Goal: Transaction & Acquisition: Purchase product/service

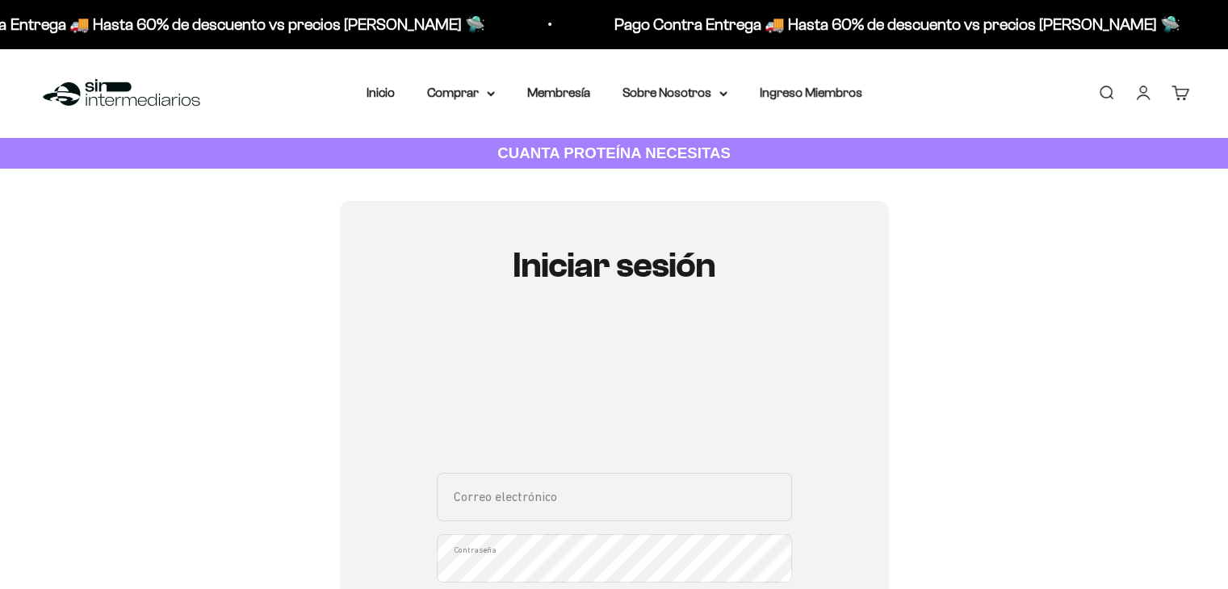
scroll to position [242, 0]
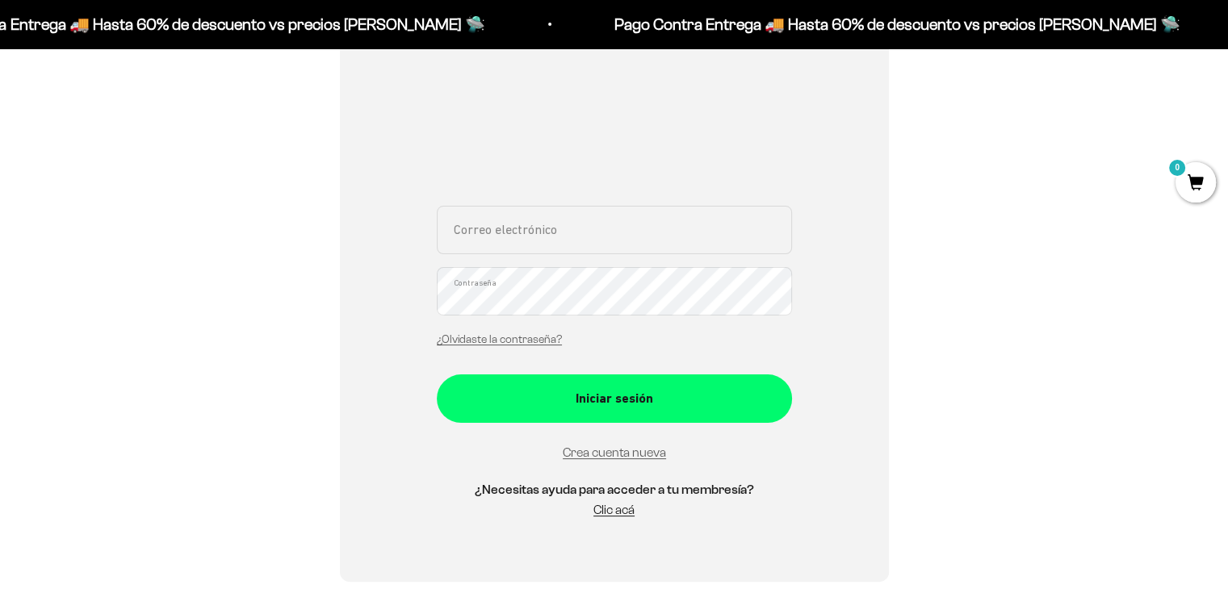
click at [550, 240] on input "Correo electrónico" at bounding box center [614, 230] width 355 height 48
type input "jdavid.pache@icloud.com"
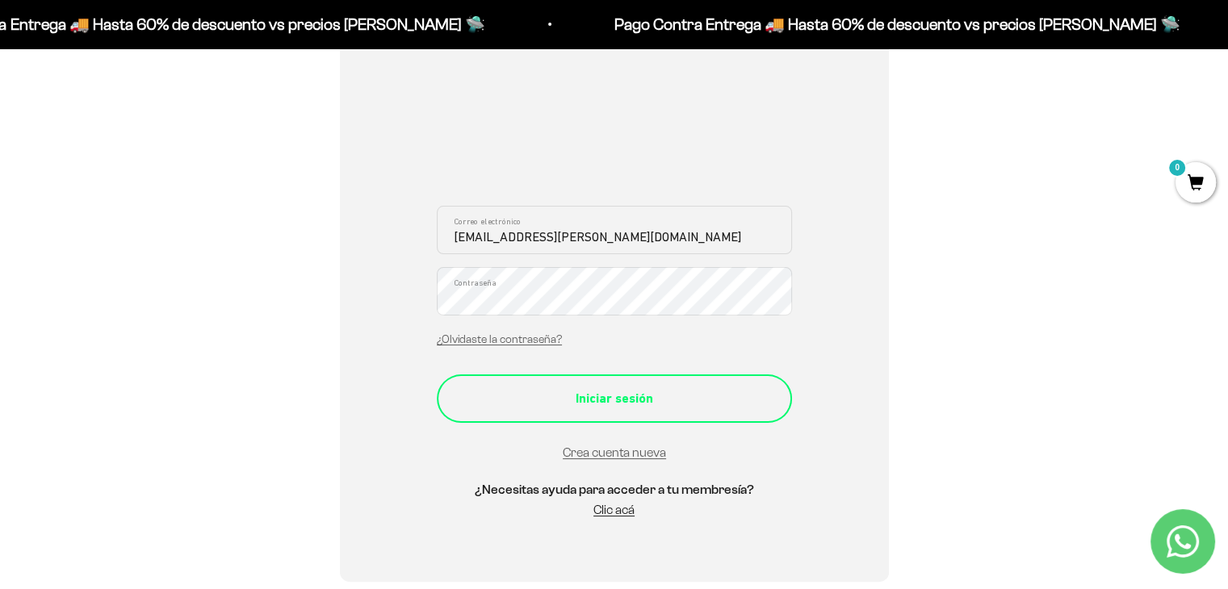
click at [570, 411] on button "Iniciar sesión" at bounding box center [614, 399] width 355 height 48
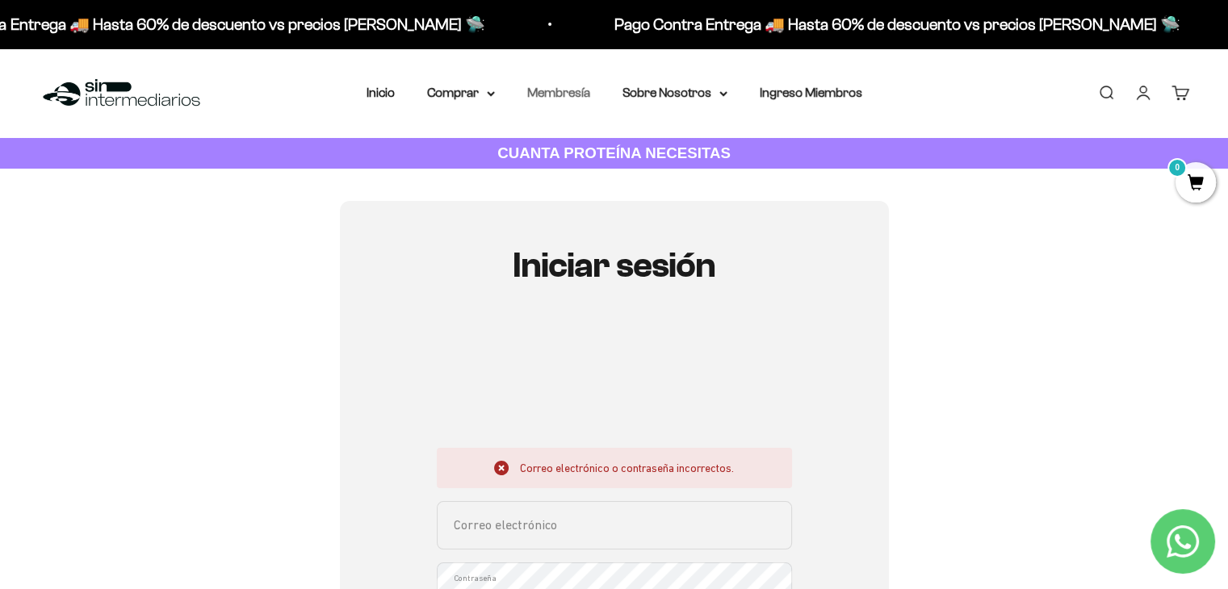
click at [581, 91] on link "Membresía" at bounding box center [558, 93] width 63 height 14
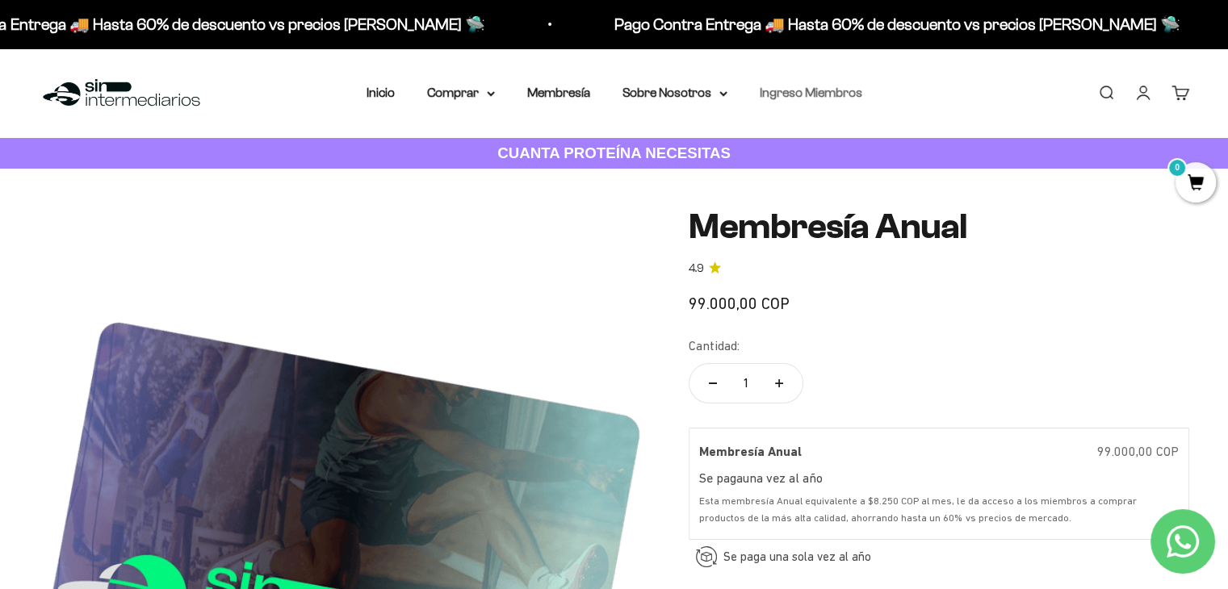
click at [806, 98] on link "Ingreso Miembros" at bounding box center [811, 93] width 103 height 14
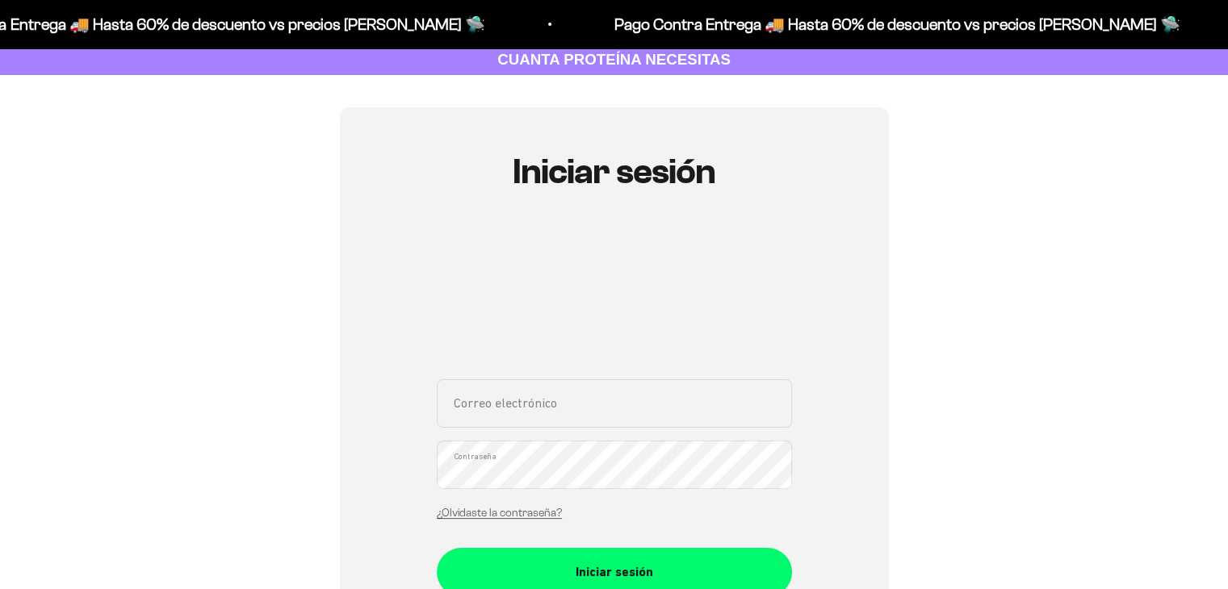
scroll to position [242, 0]
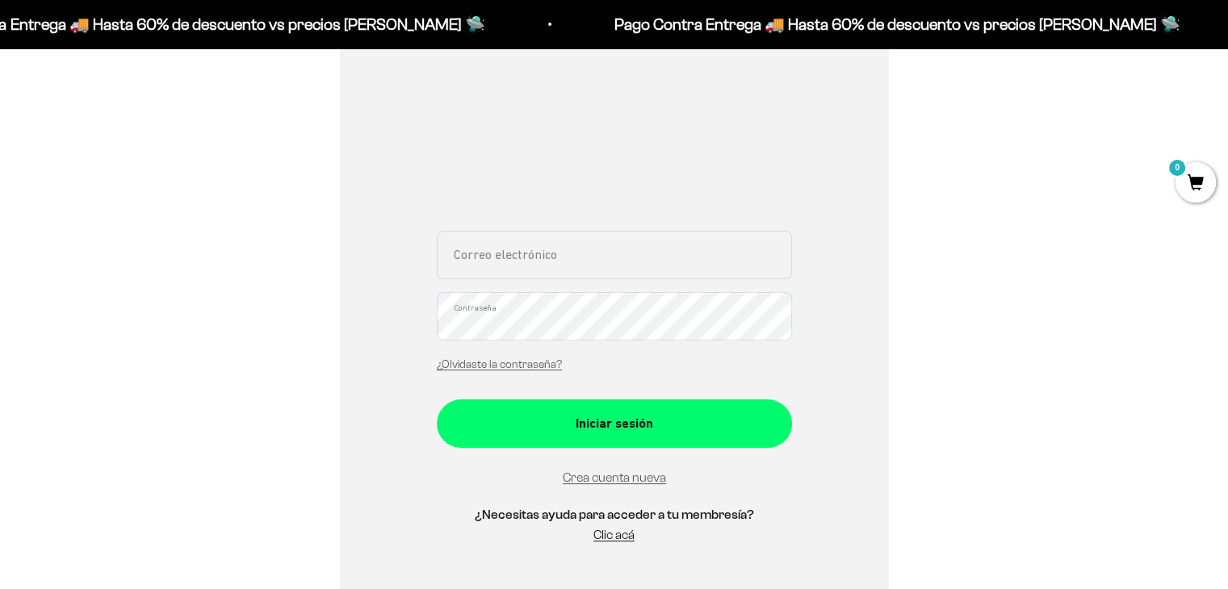
click at [505, 262] on input "Correo electrónico" at bounding box center [614, 255] width 355 height 48
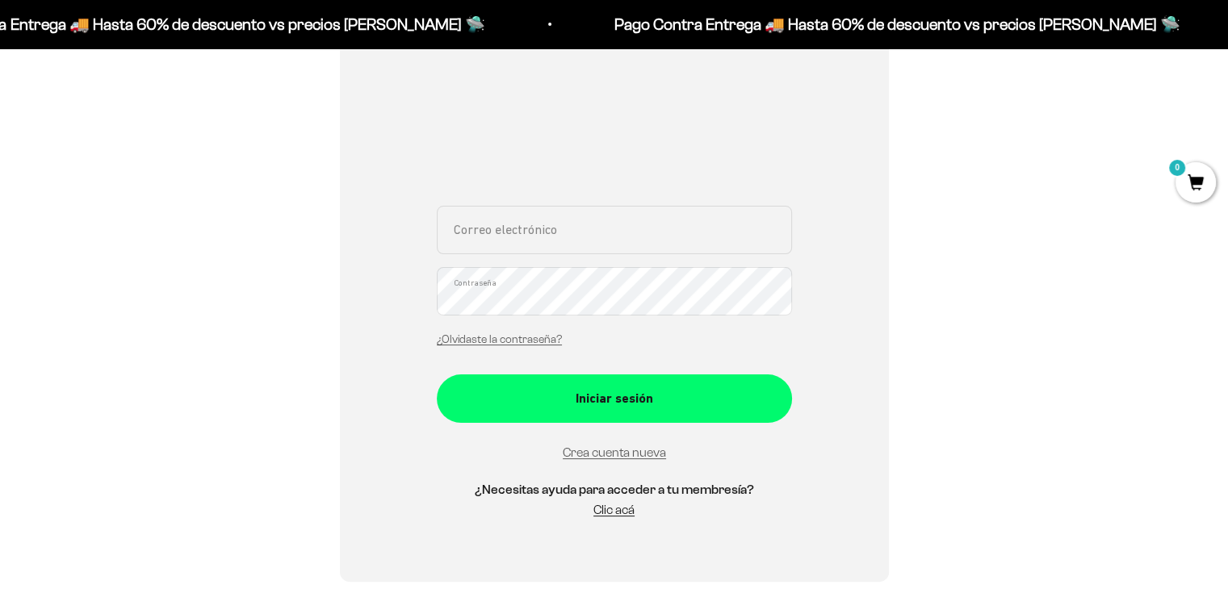
type input "[EMAIL_ADDRESS][PERSON_NAME][DOMAIN_NAME]"
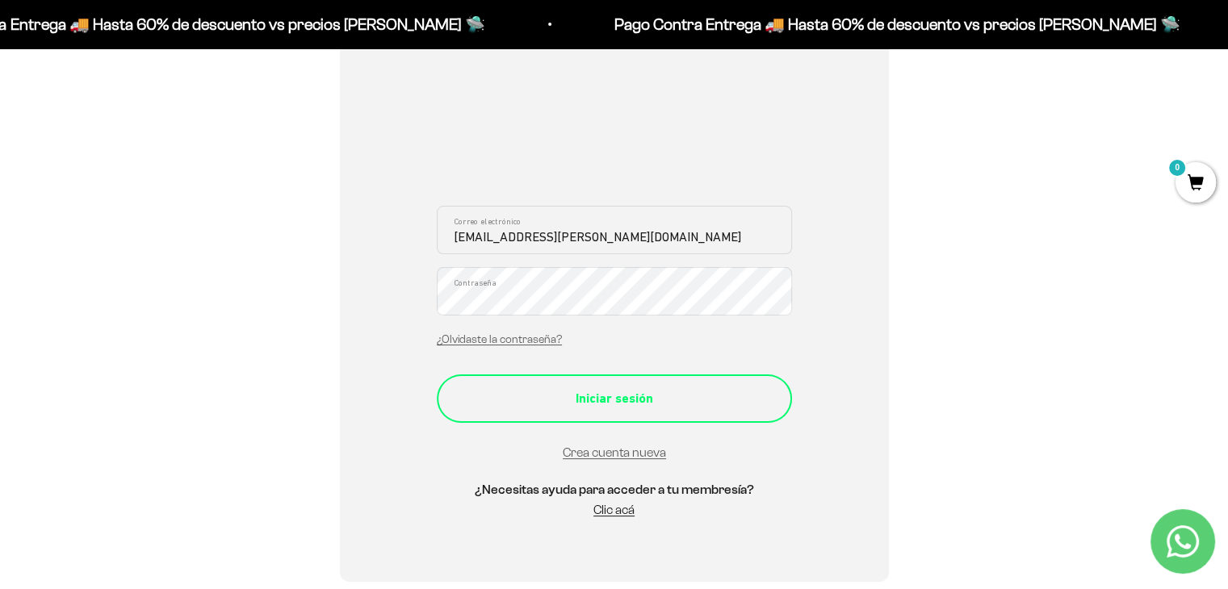
click at [648, 384] on button "Iniciar sesión" at bounding box center [614, 399] width 355 height 48
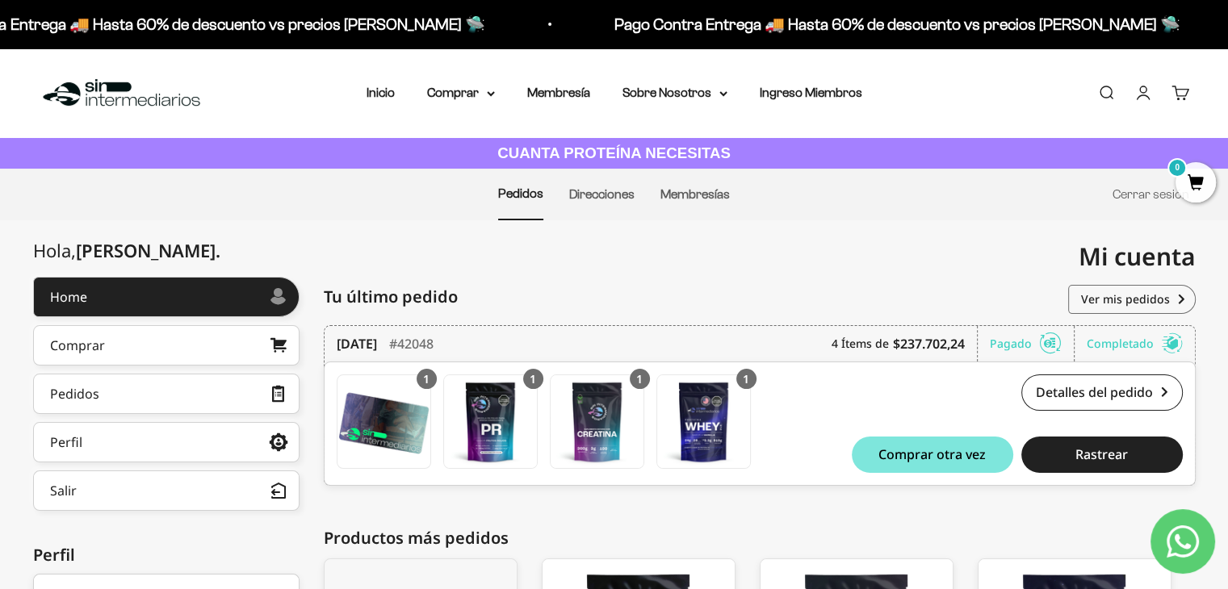
click at [1206, 178] on span "0" at bounding box center [1196, 182] width 40 height 40
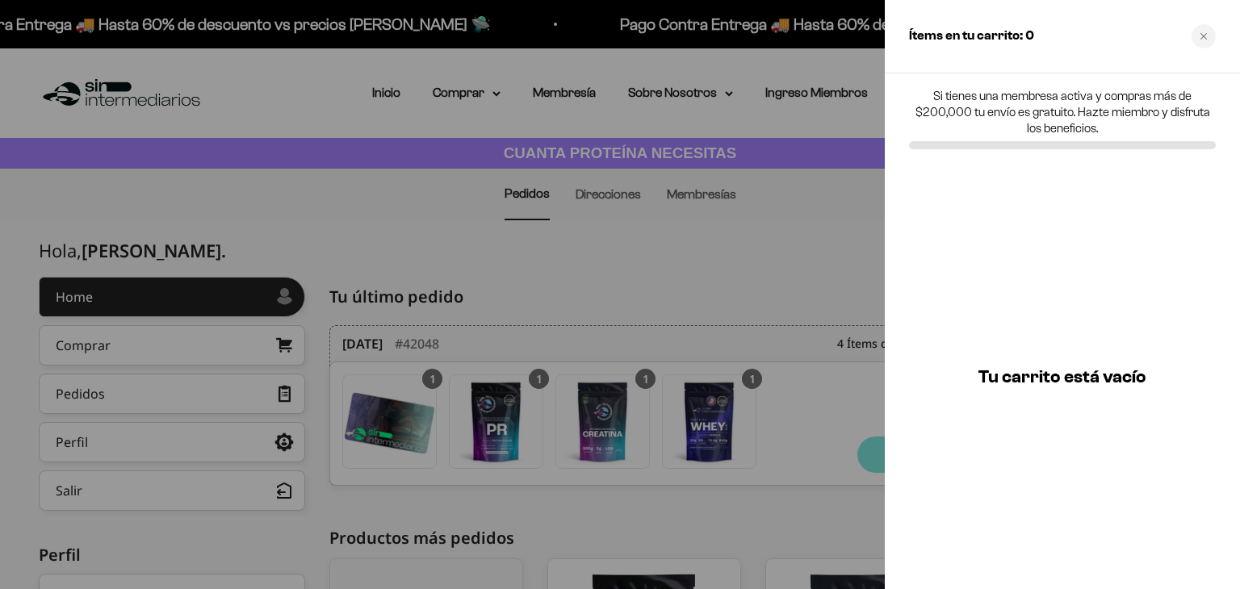
click at [702, 233] on div at bounding box center [620, 294] width 1240 height 589
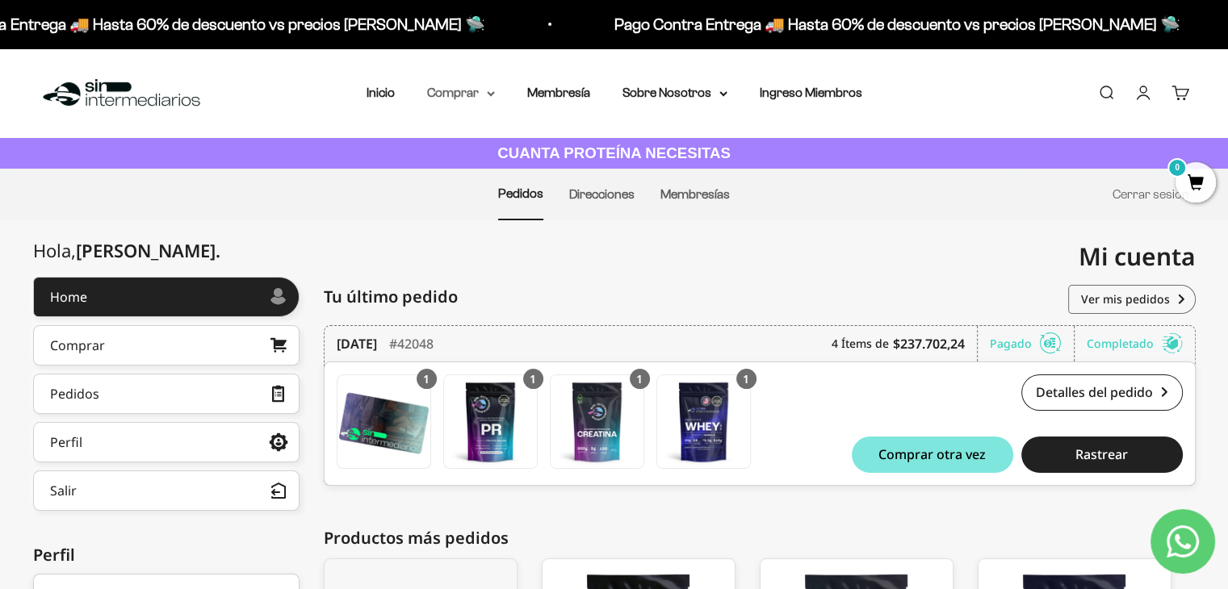
click at [468, 94] on summary "Comprar" at bounding box center [461, 92] width 68 height 21
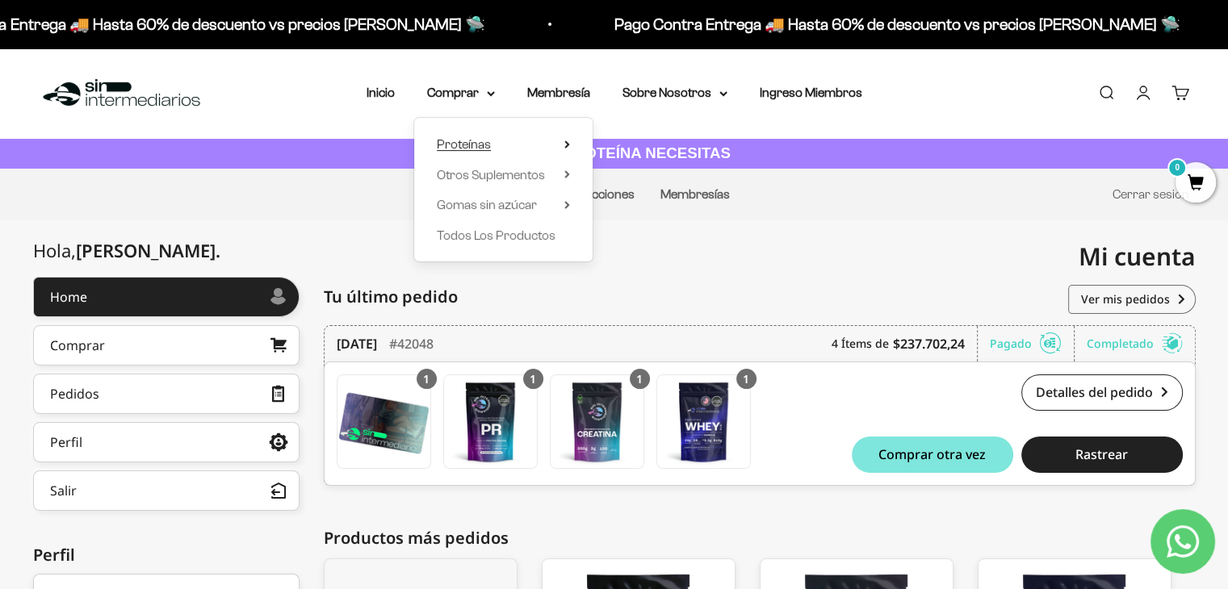
click at [482, 136] on span "Proteínas" at bounding box center [464, 144] width 54 height 21
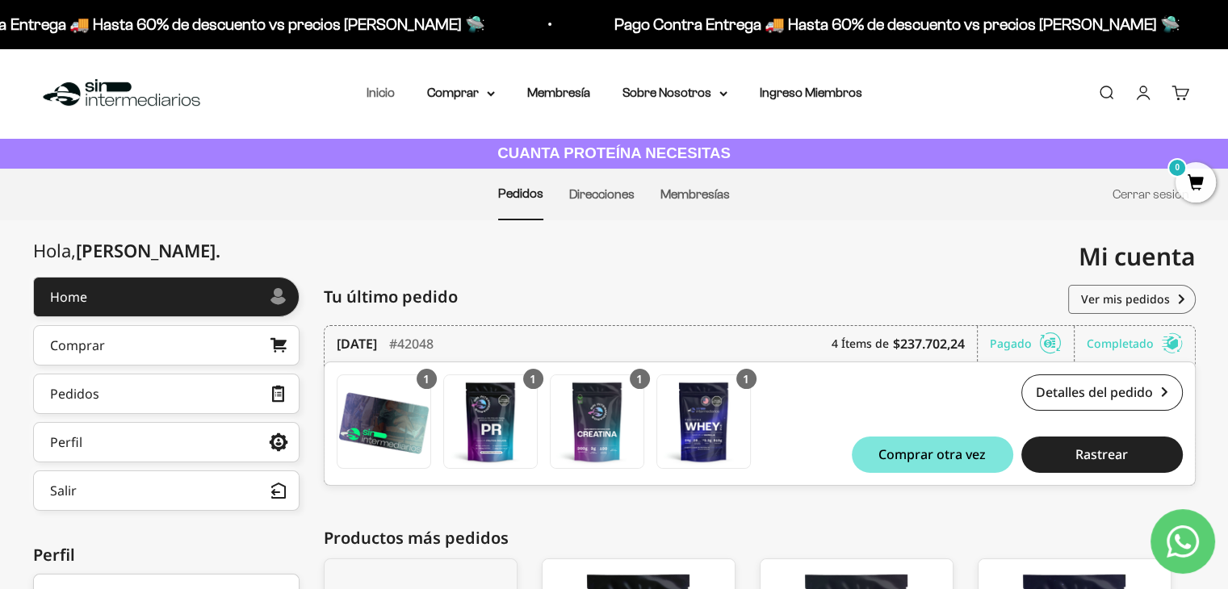
click at [388, 93] on link "Inicio" at bounding box center [381, 93] width 28 height 14
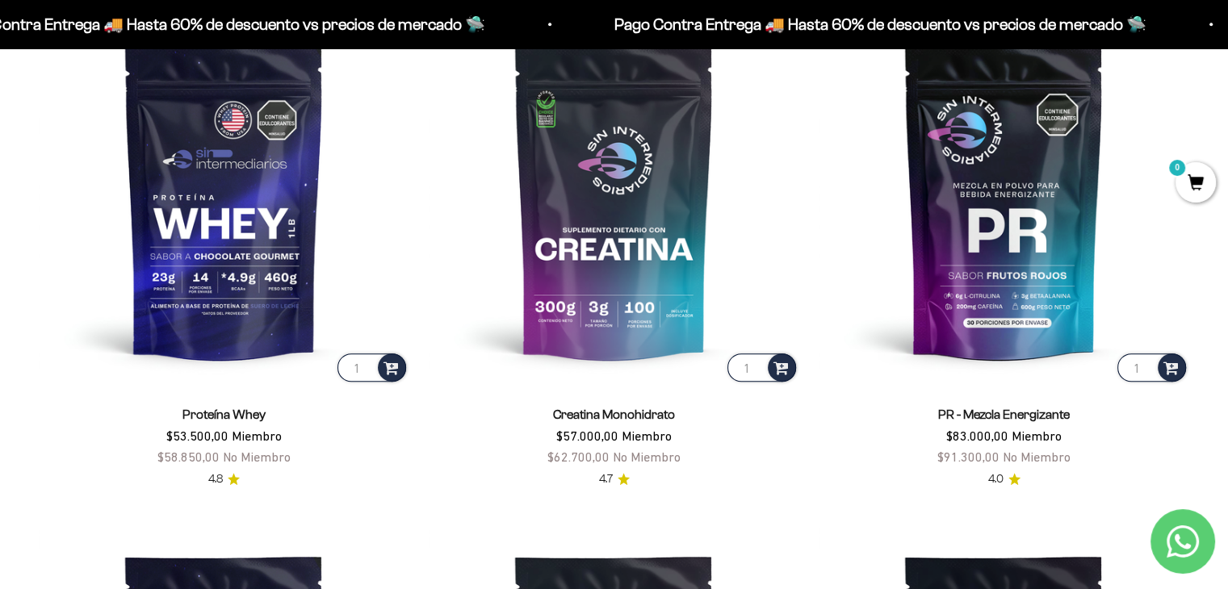
scroll to position [740, 0]
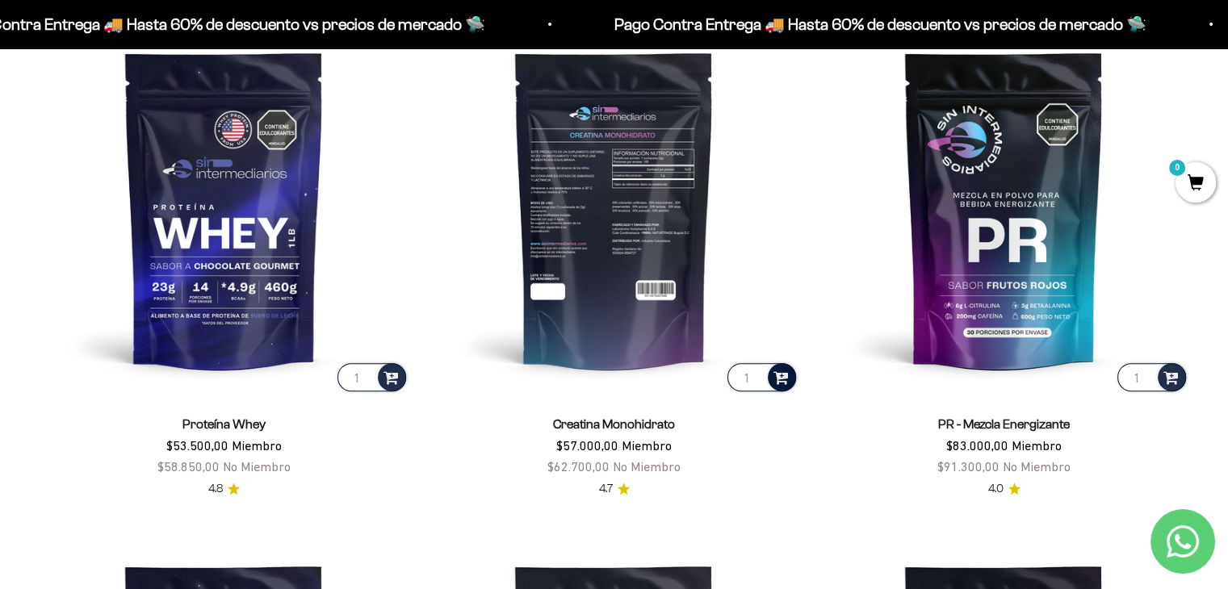
click at [778, 378] on span at bounding box center [781, 376] width 15 height 19
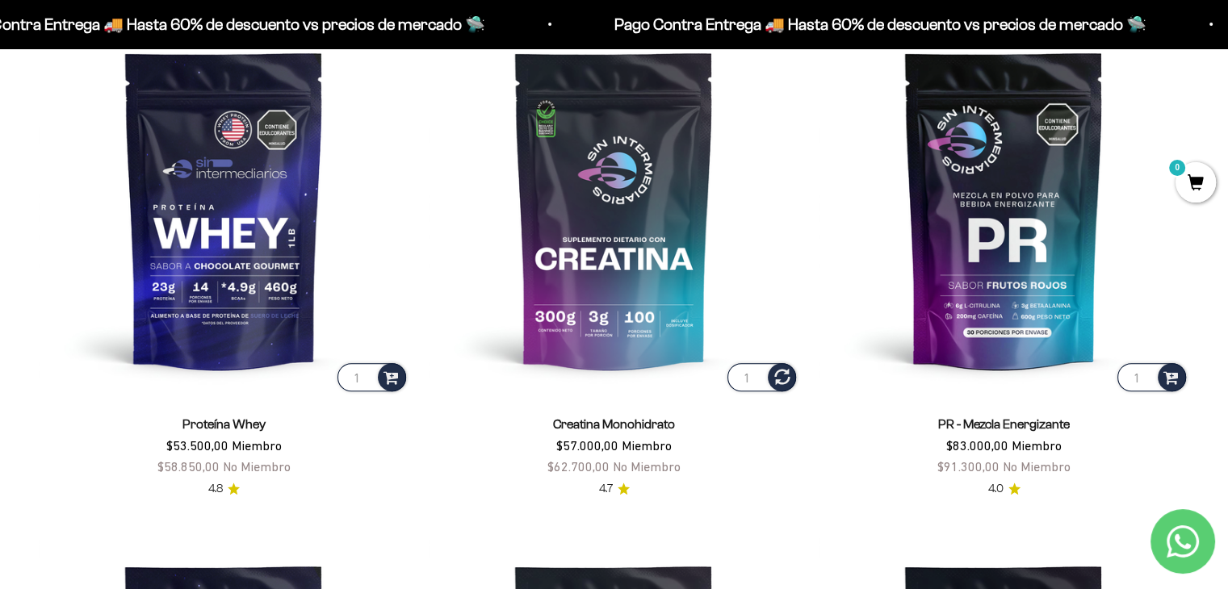
scroll to position [743, 0]
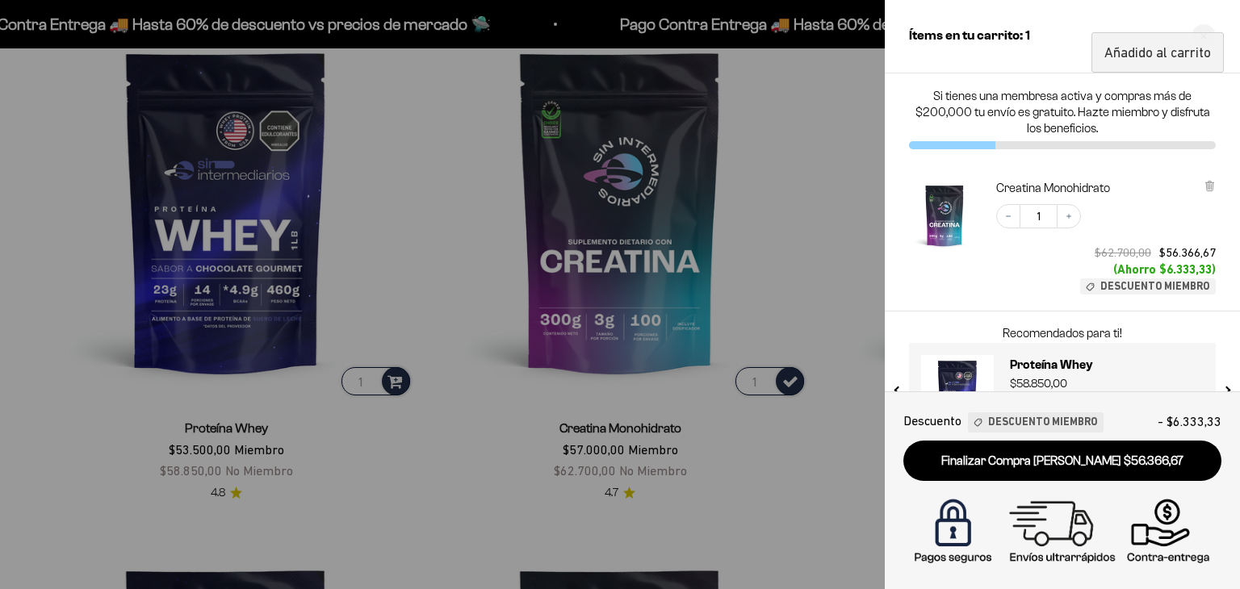
click at [522, 406] on div at bounding box center [620, 294] width 1240 height 589
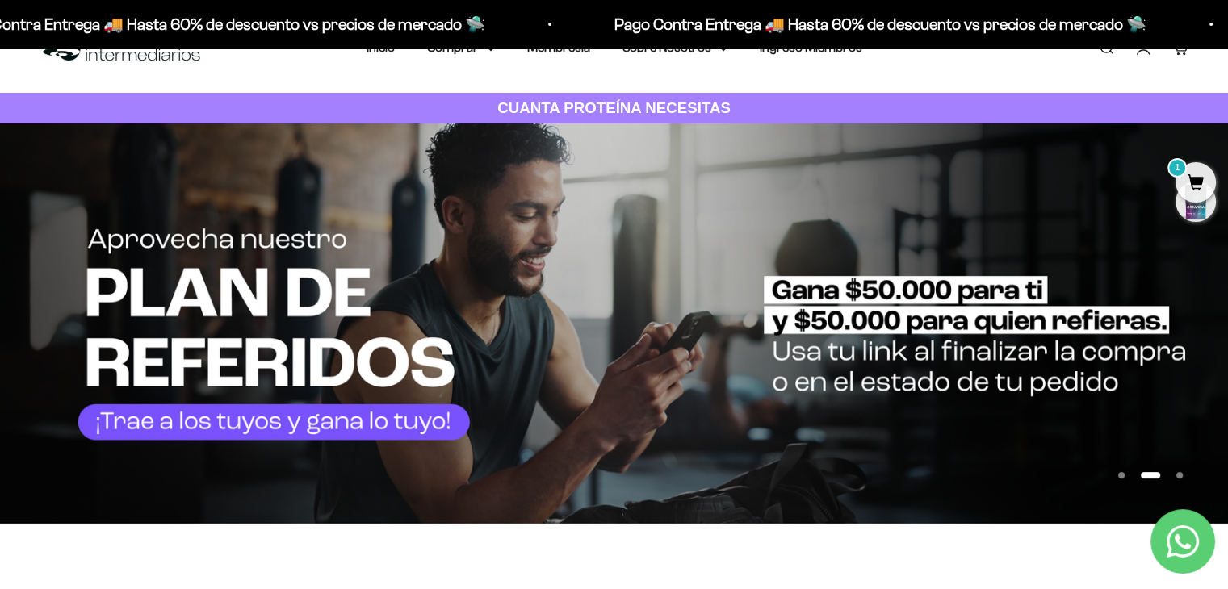
scroll to position [0, 0]
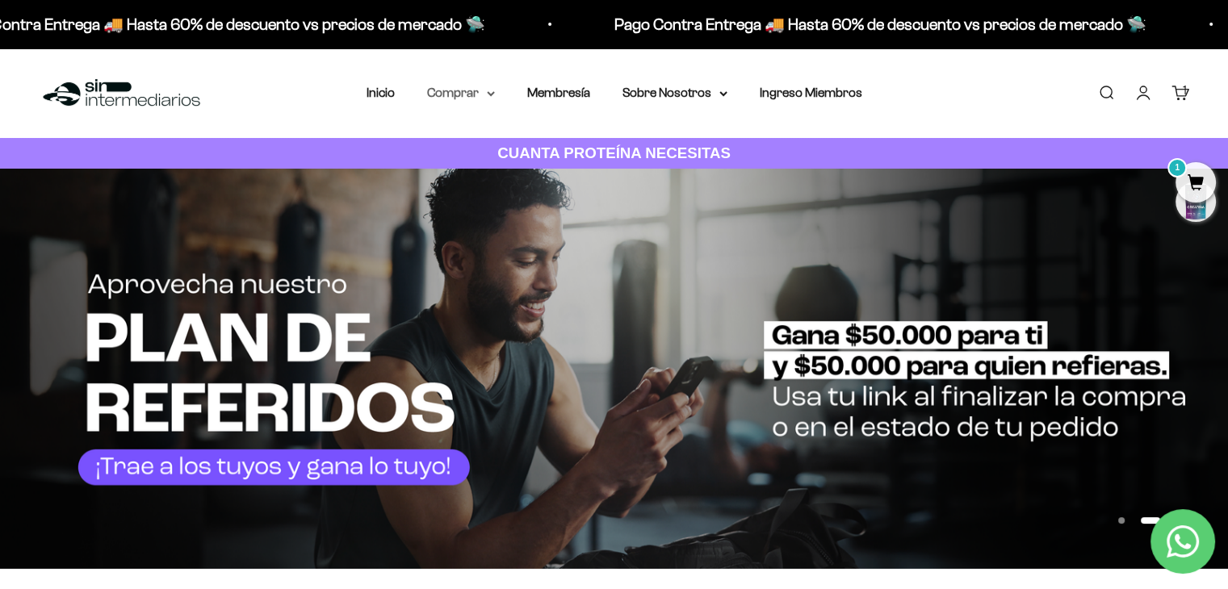
drag, startPoint x: 490, startPoint y: 88, endPoint x: 480, endPoint y: 88, distance: 9.7
click at [488, 88] on summary "Comprar" at bounding box center [461, 92] width 68 height 21
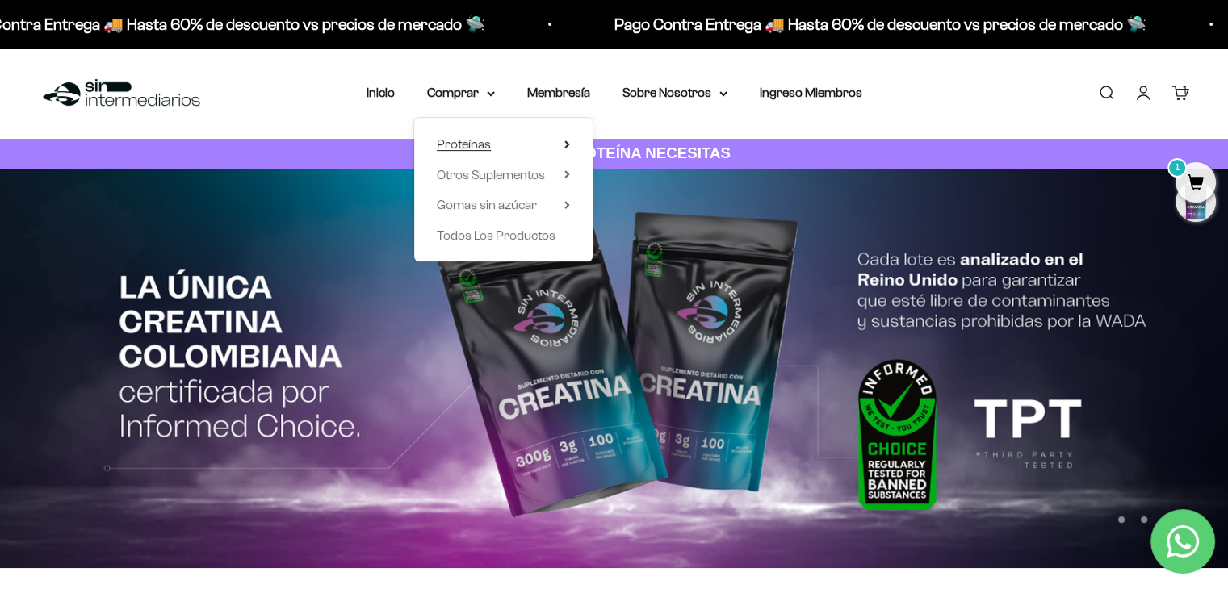
click at [526, 148] on summary "Proteínas" at bounding box center [503, 144] width 133 height 21
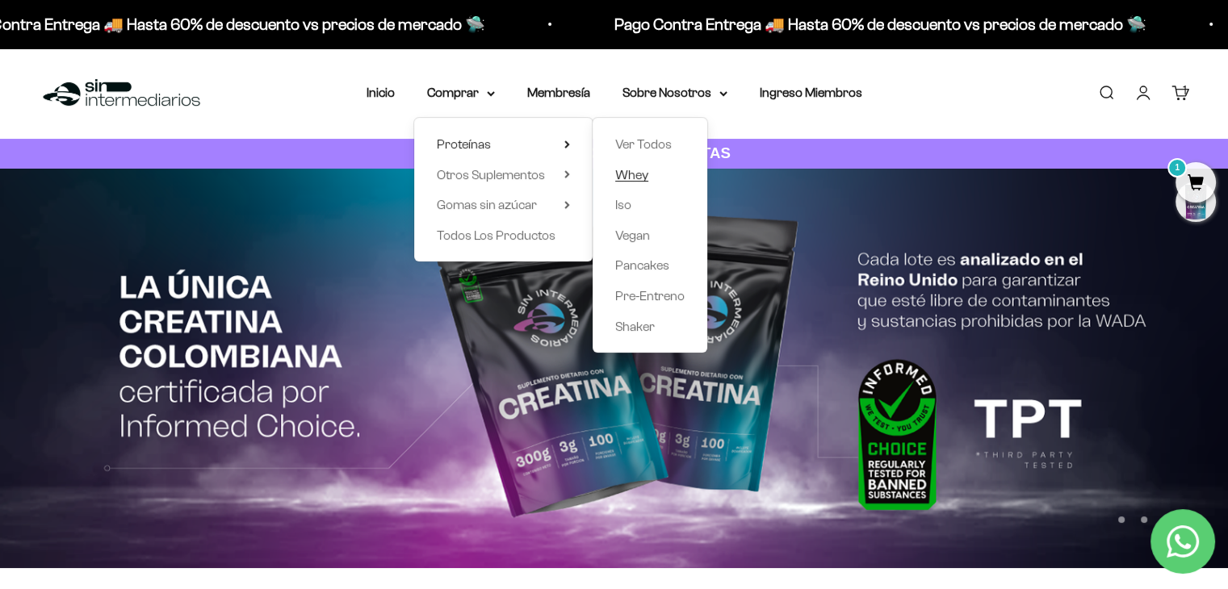
click at [644, 172] on span "Whey" at bounding box center [631, 175] width 33 height 14
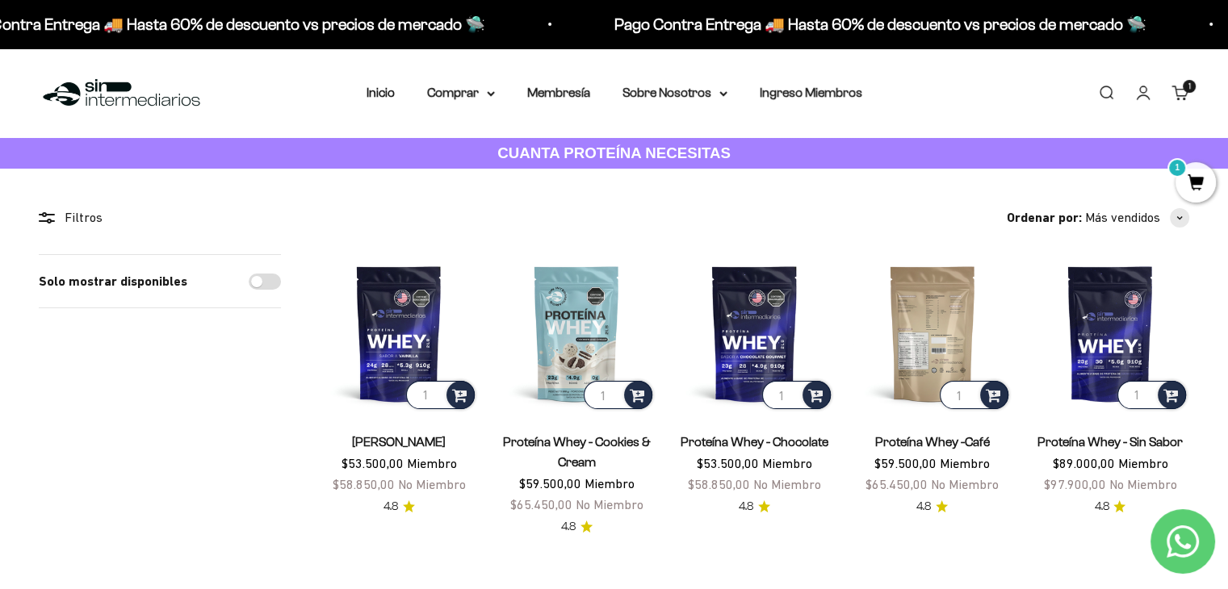
scroll to position [161, 0]
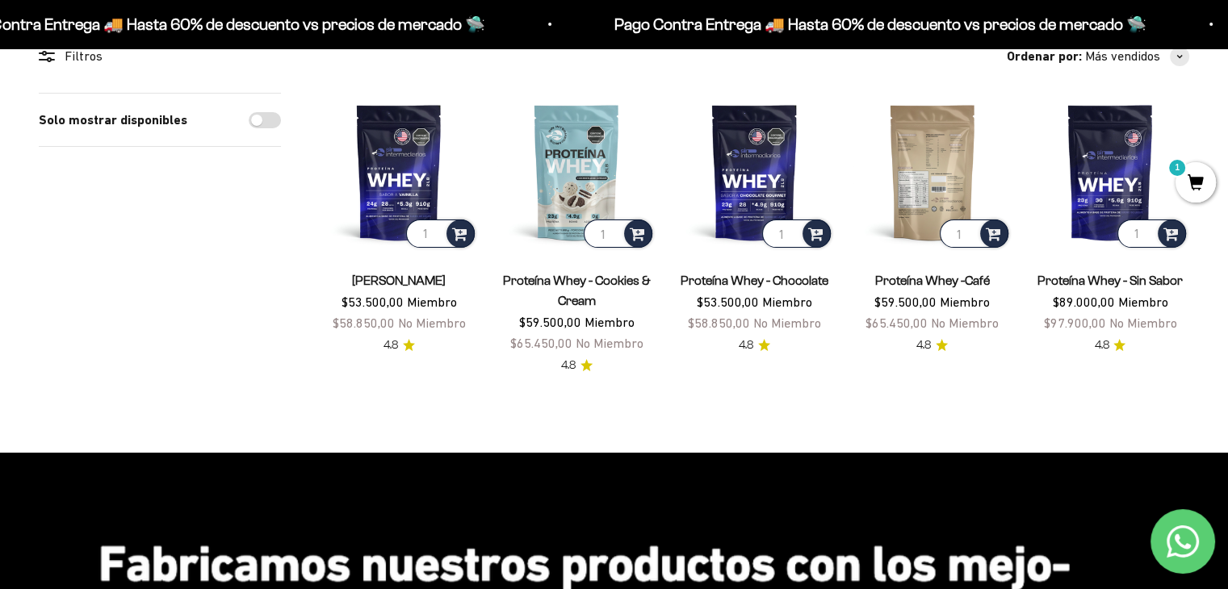
click at [912, 211] on img at bounding box center [932, 172] width 158 height 158
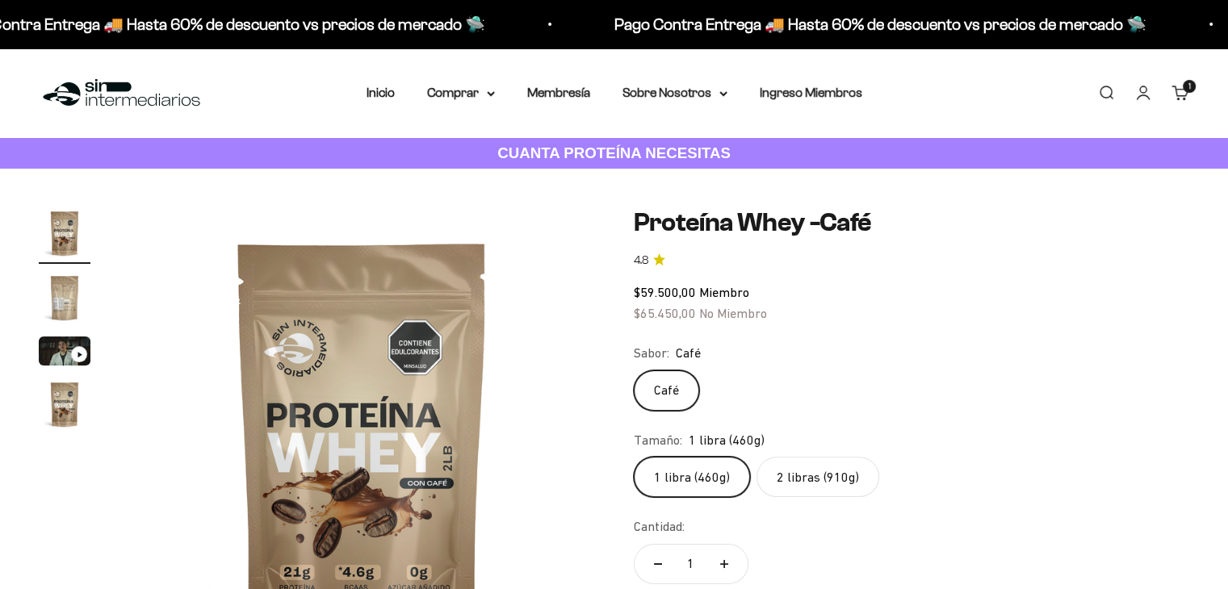
click at [804, 482] on label "2 libras (910g)" at bounding box center [818, 477] width 123 height 40
click at [634, 457] on input "2 libras (910g)" at bounding box center [633, 456] width 1 height 1
radio input "true"
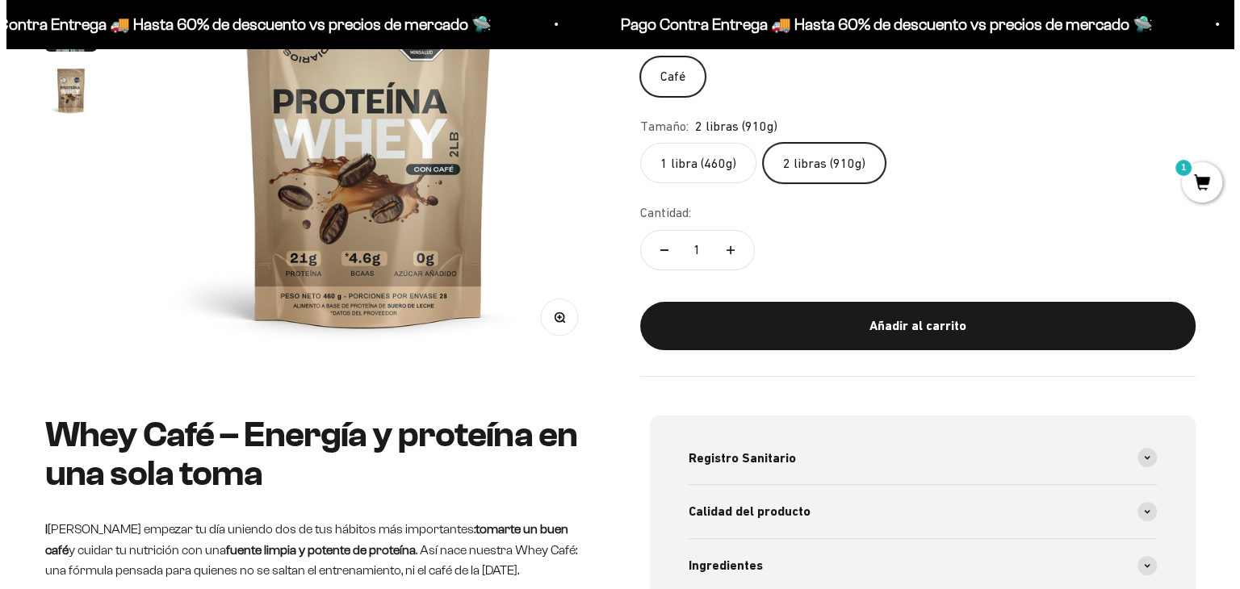
scroll to position [323, 0]
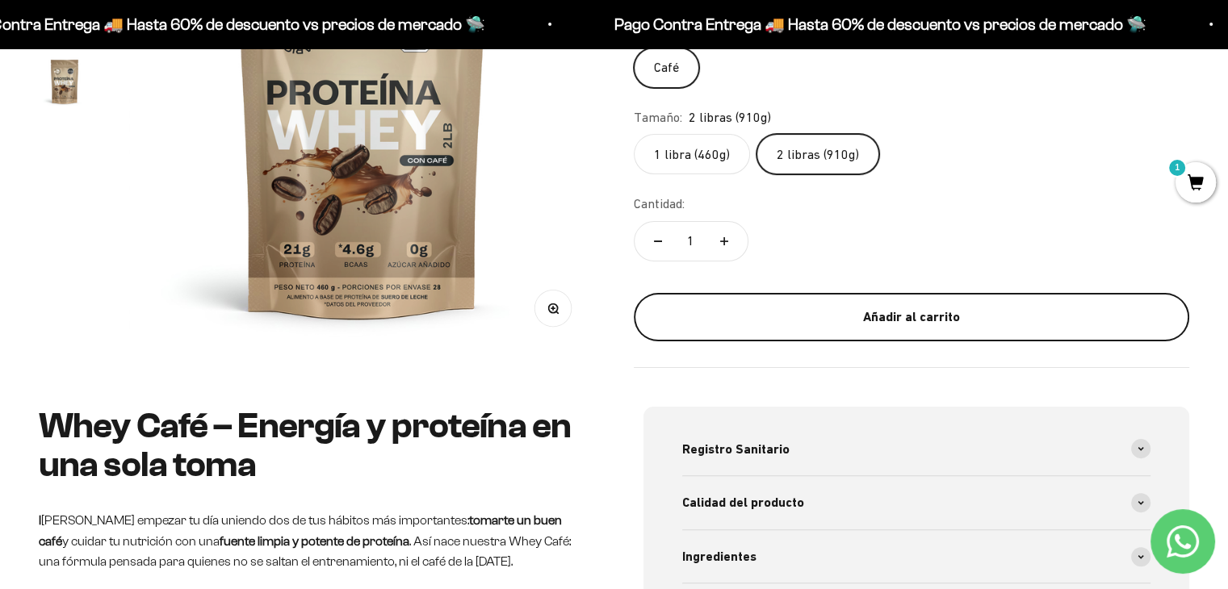
click at [958, 325] on div "Añadir al carrito" at bounding box center [912, 317] width 492 height 21
